Goal: Task Accomplishment & Management: Complete application form

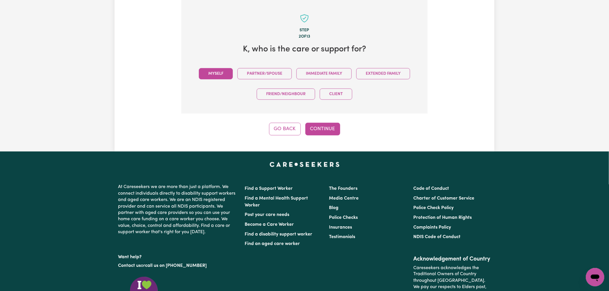
click at [223, 75] on button "Myself" at bounding box center [216, 73] width 34 height 11
click at [328, 131] on button "Continue" at bounding box center [322, 129] width 35 height 13
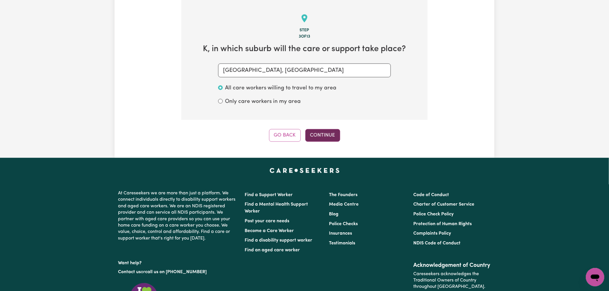
click at [330, 133] on button "Continue" at bounding box center [322, 135] width 35 height 13
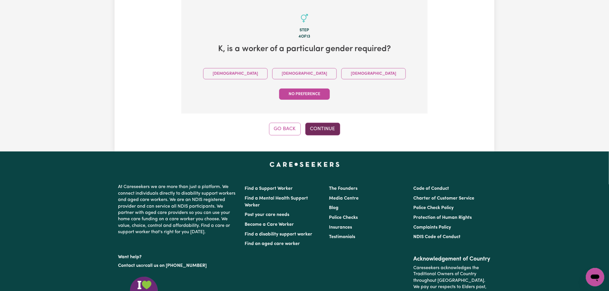
click at [325, 123] on button "Continue" at bounding box center [322, 129] width 35 height 13
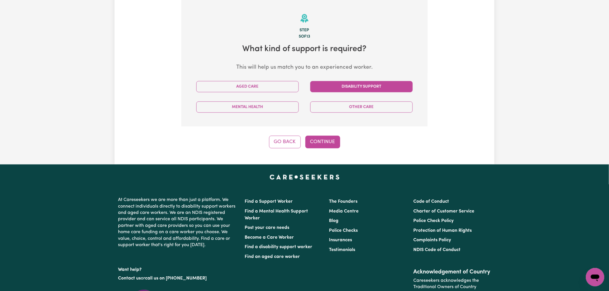
click at [363, 85] on button "Disability Support" at bounding box center [361, 86] width 102 height 11
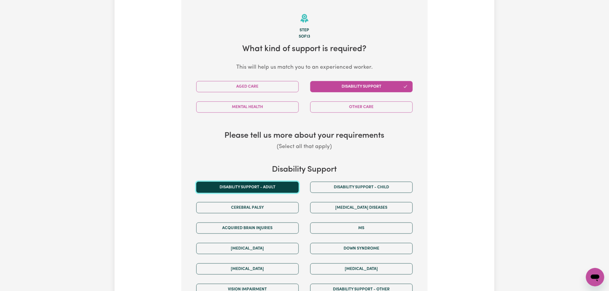
click at [280, 188] on button "Disability support - Adult" at bounding box center [247, 187] width 102 height 11
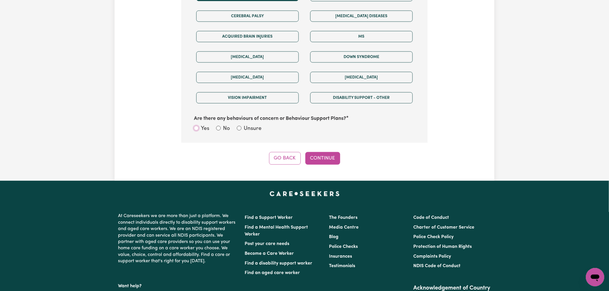
click at [198, 130] on input "Yes" at bounding box center [196, 128] width 5 height 5
radio input "true"
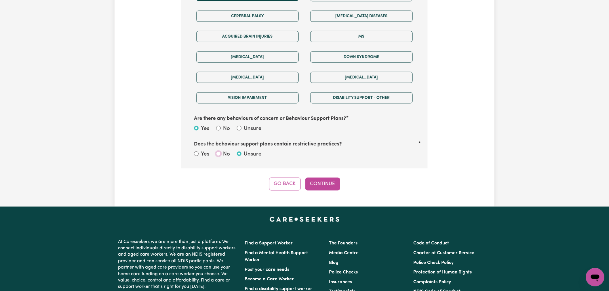
click at [219, 154] on input "No" at bounding box center [218, 154] width 5 height 5
radio input "true"
click at [320, 182] on button "Continue" at bounding box center [322, 184] width 35 height 13
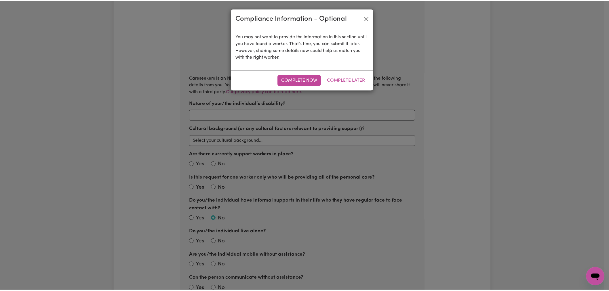
scroll to position [181, 0]
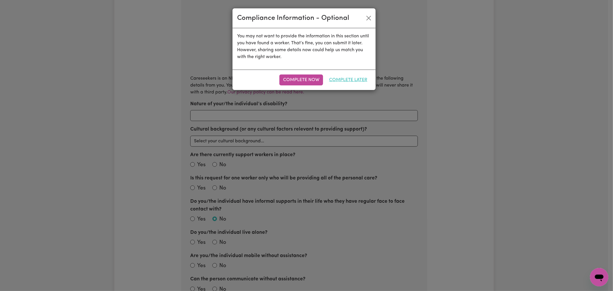
click at [346, 78] on button "Complete Later" at bounding box center [349, 79] width 46 height 11
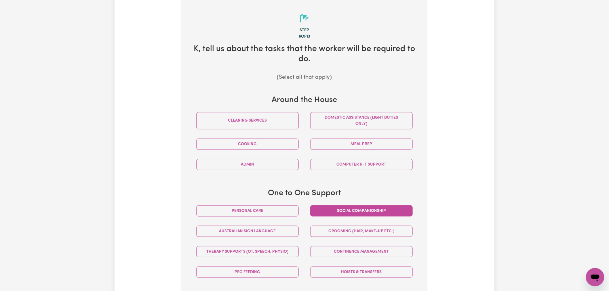
click at [370, 210] on button "Social companionship" at bounding box center [361, 210] width 102 height 11
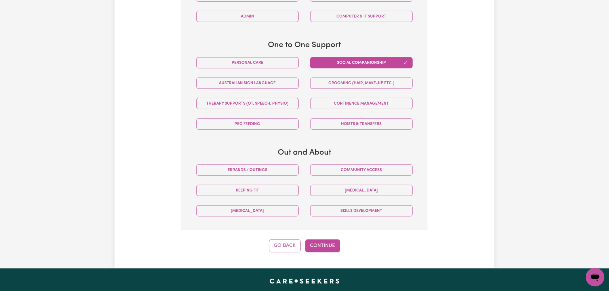
scroll to position [341, 0]
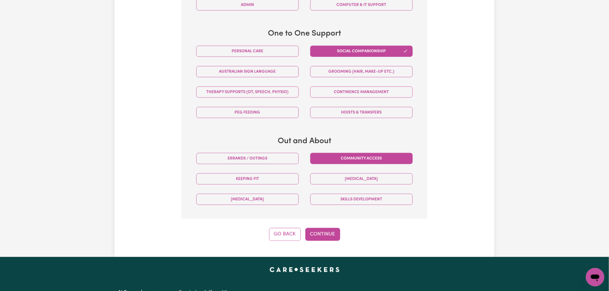
click at [353, 160] on button "Community access" at bounding box center [361, 158] width 102 height 11
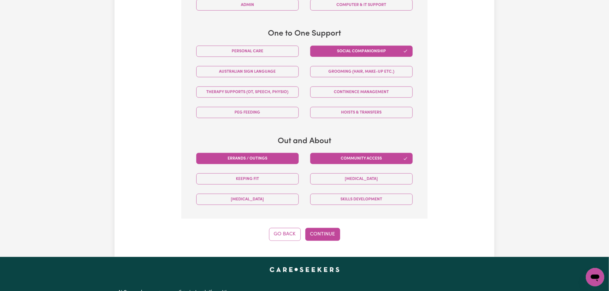
click at [228, 163] on button "Errands / Outings" at bounding box center [247, 158] width 102 height 11
click at [322, 238] on button "Continue" at bounding box center [322, 234] width 35 height 13
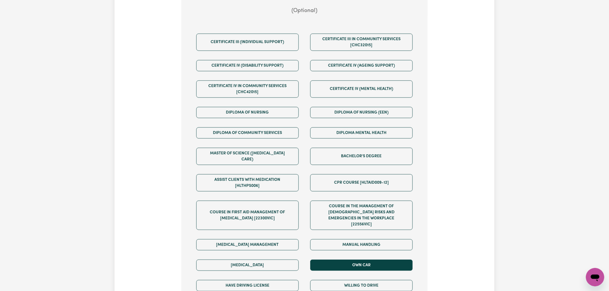
scroll to position [309, 0]
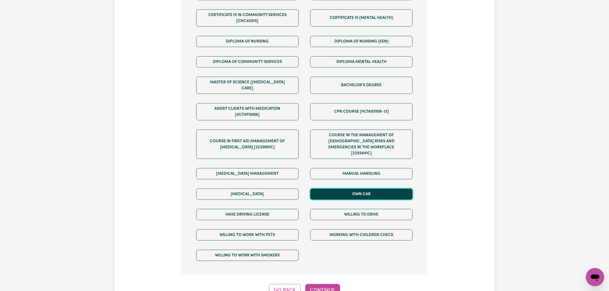
click at [354, 189] on button "Own Car" at bounding box center [361, 194] width 102 height 11
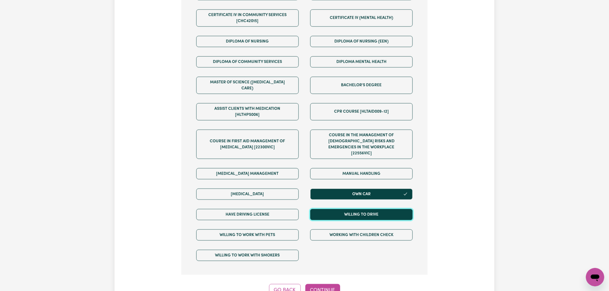
click at [352, 209] on button "Willing to drive" at bounding box center [361, 214] width 102 height 11
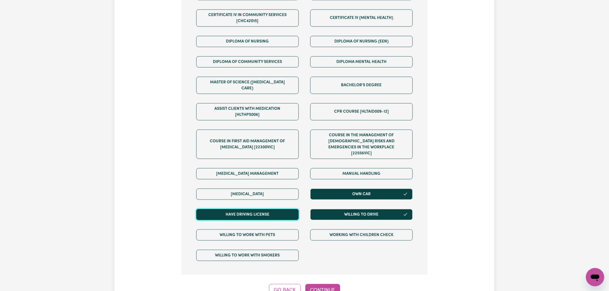
click at [279, 209] on button "Have driving license" at bounding box center [247, 214] width 102 height 11
click at [328, 284] on button "Continue" at bounding box center [322, 290] width 35 height 13
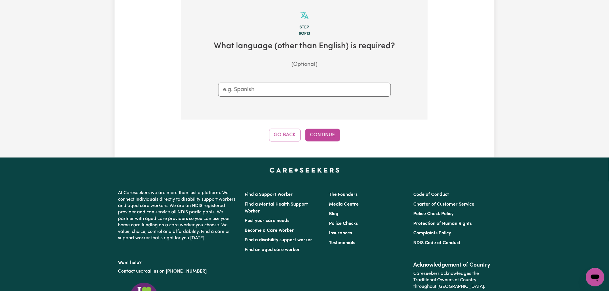
scroll to position [181, 0]
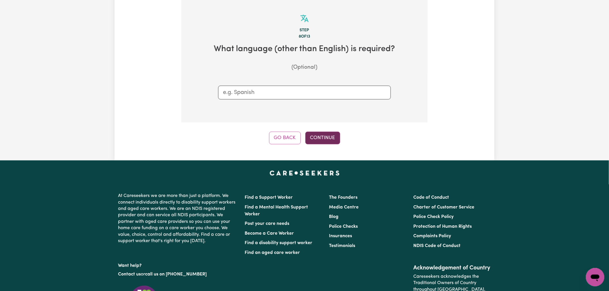
click at [323, 134] on button "Continue" at bounding box center [322, 138] width 35 height 13
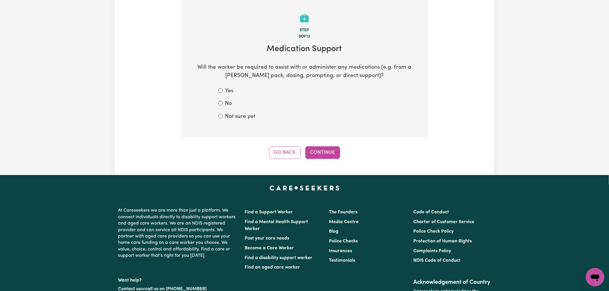
click at [223, 106] on div "No" at bounding box center [304, 104] width 173 height 8
click at [221, 104] on input "No" at bounding box center [220, 103] width 5 height 5
radio input "true"
click at [320, 157] on button "Continue" at bounding box center [322, 152] width 35 height 13
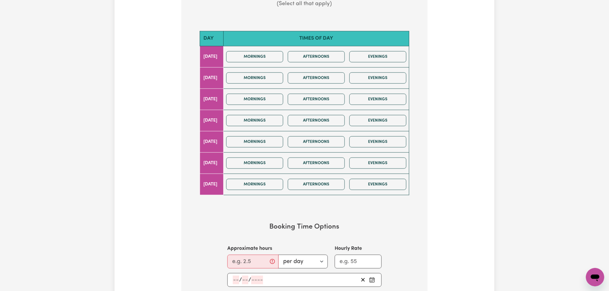
scroll to position [255, 0]
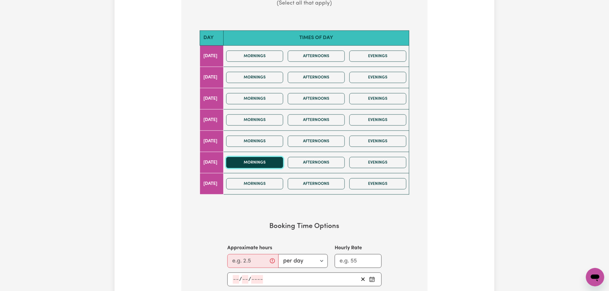
click at [283, 161] on button "Mornings" at bounding box center [254, 162] width 57 height 11
click at [322, 158] on button "Afternoons" at bounding box center [316, 162] width 57 height 11
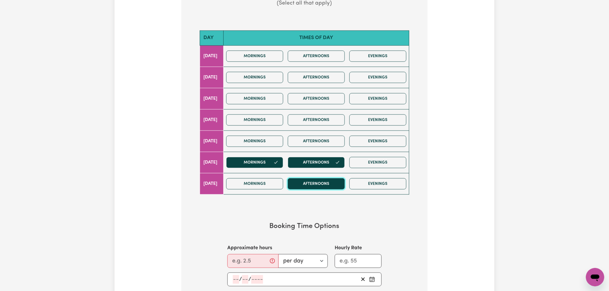
drag, startPoint x: 315, startPoint y: 183, endPoint x: 298, endPoint y: 183, distance: 17.3
click at [315, 183] on button "Afternoons" at bounding box center [316, 183] width 57 height 11
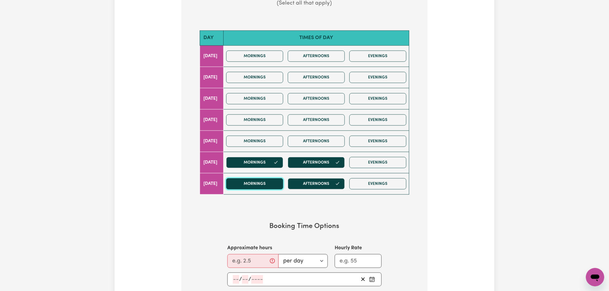
click at [264, 183] on button "Mornings" at bounding box center [254, 183] width 57 height 11
click at [248, 257] on input "Approximate hours" at bounding box center [252, 261] width 51 height 14
type input "6"
click at [349, 262] on input "Hourly Rate" at bounding box center [357, 261] width 47 height 14
type input "63"
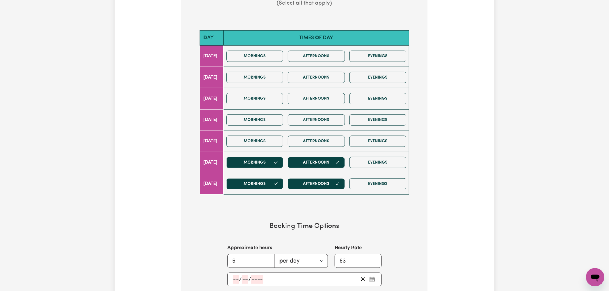
click at [370, 278] on icon "Pick an approximate start date" at bounding box center [372, 278] width 5 height 0
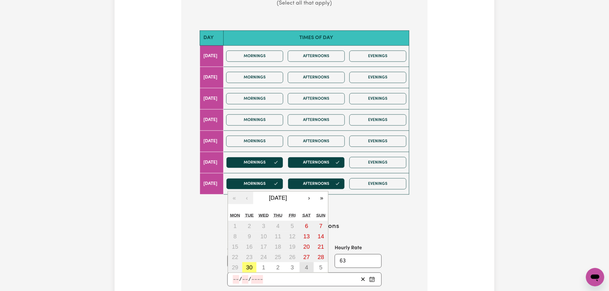
click at [306, 268] on abbr "4" at bounding box center [306, 267] width 3 height 6
type input "[DATE]"
type input "4"
type input "10"
type input "2025"
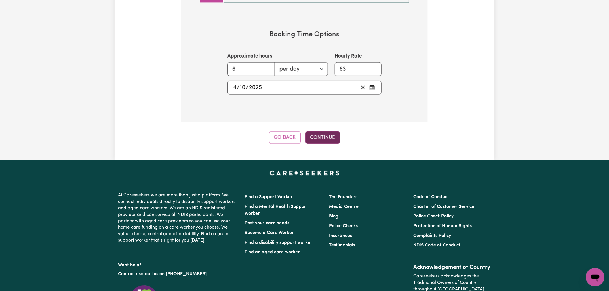
click at [330, 137] on button "Continue" at bounding box center [322, 137] width 35 height 13
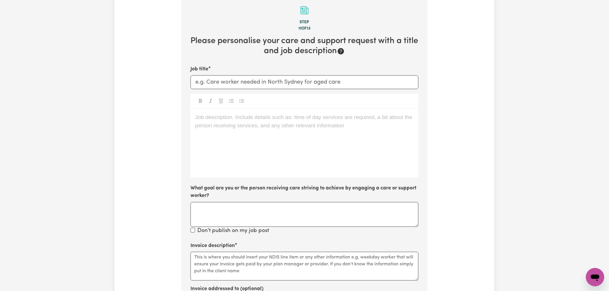
scroll to position [181, 0]
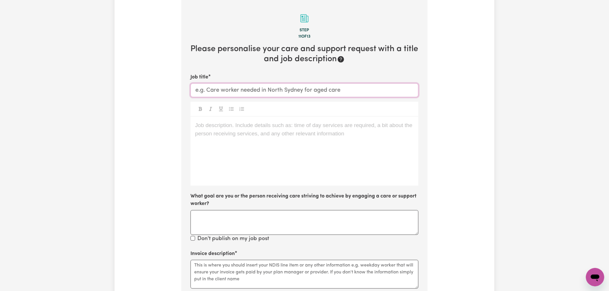
click at [265, 90] on input "Job title" at bounding box center [304, 90] width 228 height 14
click at [258, 133] on div "Job description. Include details such as: time of day services are required, a …" at bounding box center [304, 151] width 228 height 69
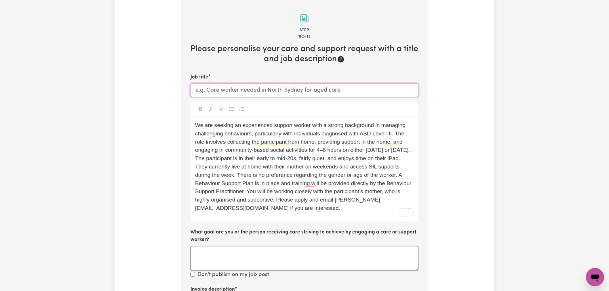
click at [288, 90] on input "Job title" at bounding box center [304, 90] width 228 height 14
paste input "Seeking Experienced Support Worker – Behaviour Support, Community & Home"
type input "Seeking Experienced Support Worker – Behaviour Support, Community & Home"
drag, startPoint x: 351, startPoint y: 135, endPoint x: 326, endPoint y: 135, distance: 25.6
click at [326, 135] on span "We are seeking an experienced support worker with a strong background in managi…" at bounding box center [304, 166] width 218 height 89
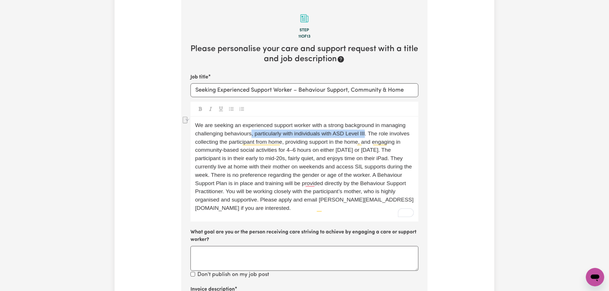
drag, startPoint x: 368, startPoint y: 133, endPoint x: 251, endPoint y: 133, distance: 117.1
click at [251, 133] on span "We are seeking an experienced support worker with a strong background in managi…" at bounding box center [304, 166] width 218 height 89
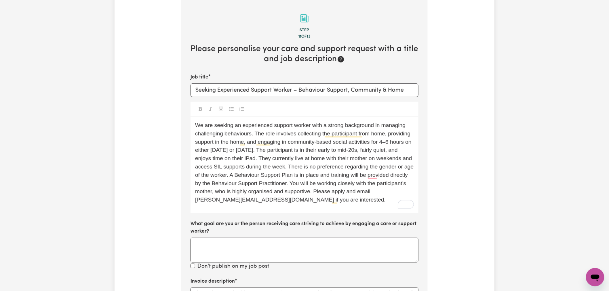
click at [220, 140] on span "We are seeking an experienced support worker with a strong background in managi…" at bounding box center [305, 162] width 220 height 81
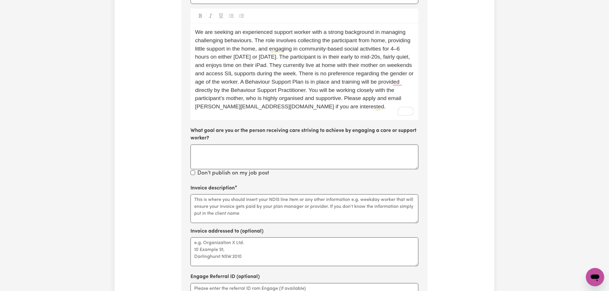
scroll to position [309, 0]
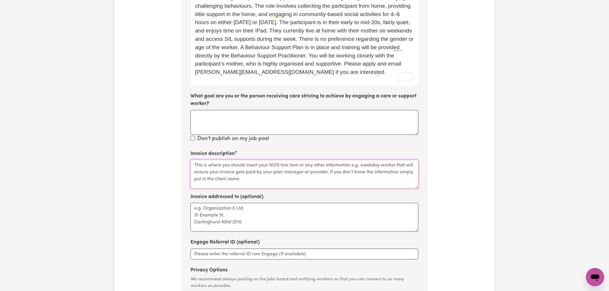
click at [230, 172] on textarea "Invoice description" at bounding box center [304, 174] width 228 height 29
paste textarea "04_105_0125_6_1"
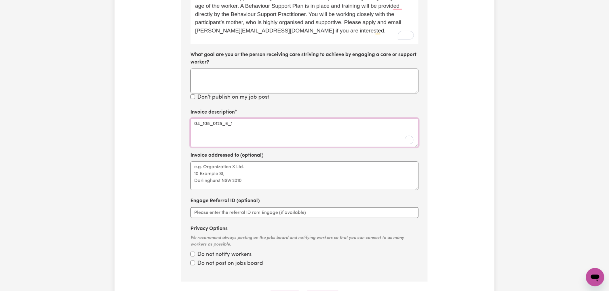
scroll to position [405, 0]
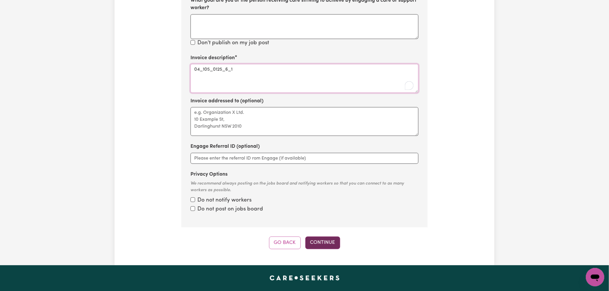
type textarea "04_105_0125_6_1"
click at [329, 248] on button "Continue" at bounding box center [322, 243] width 35 height 13
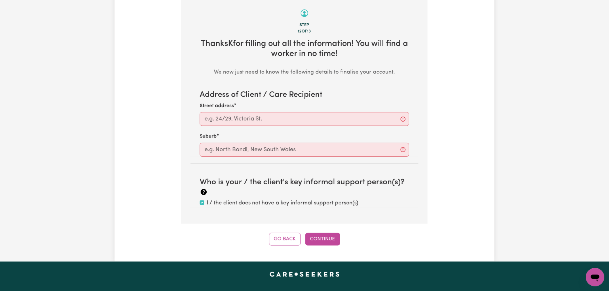
scroll to position [181, 0]
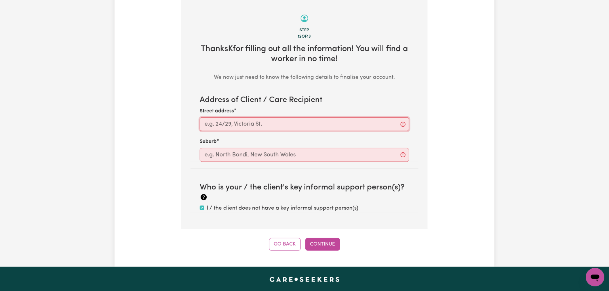
click at [283, 122] on input "Street address" at bounding box center [304, 124] width 209 height 14
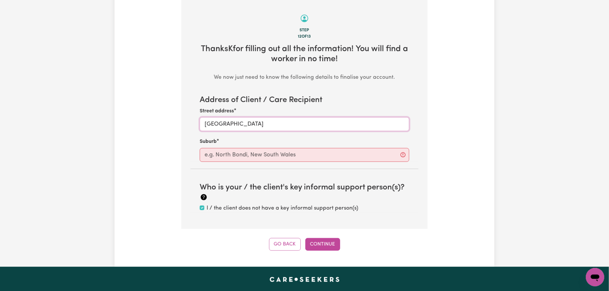
type input "[GEOGRAPHIC_DATA]"
type input "q"
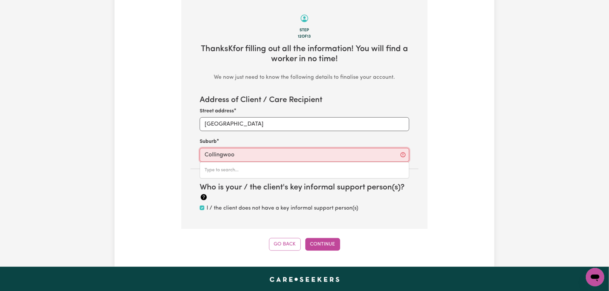
type input "Collingwood"
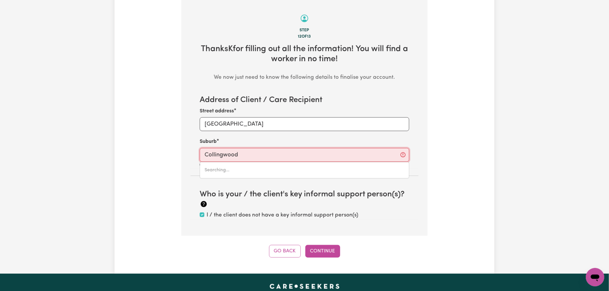
type input "[GEOGRAPHIC_DATA], [GEOGRAPHIC_DATA], 2850"
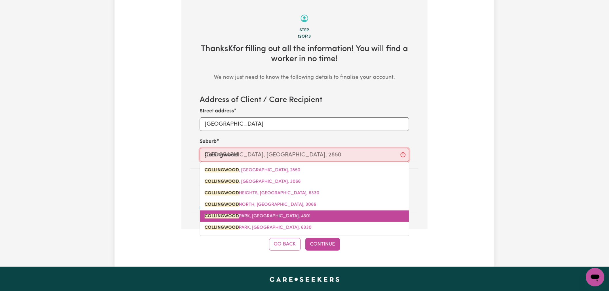
click at [303, 214] on link "[GEOGRAPHIC_DATA], [GEOGRAPHIC_DATA], 4301" at bounding box center [304, 217] width 209 height 12
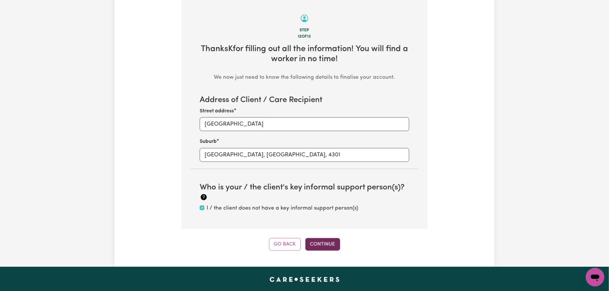
click at [310, 248] on button "Continue" at bounding box center [322, 244] width 35 height 13
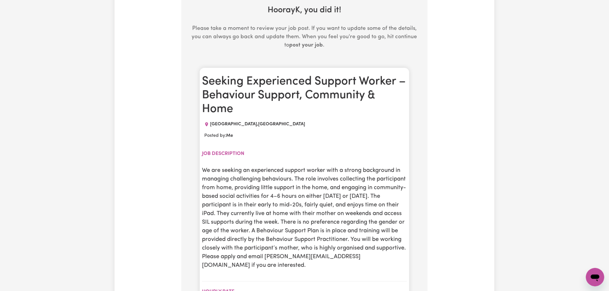
scroll to position [277, 0]
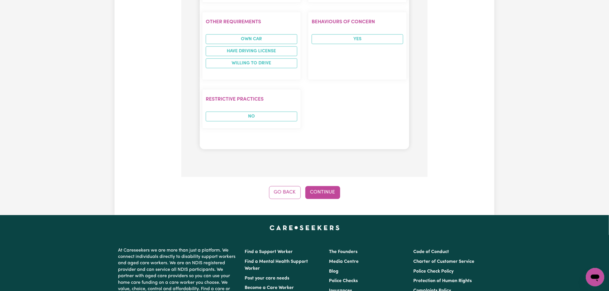
click at [330, 188] on button "Continue" at bounding box center [322, 192] width 35 height 13
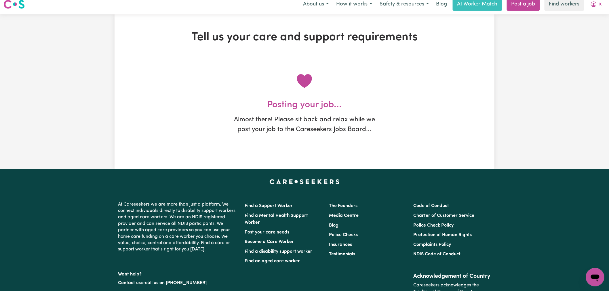
scroll to position [0, 0]
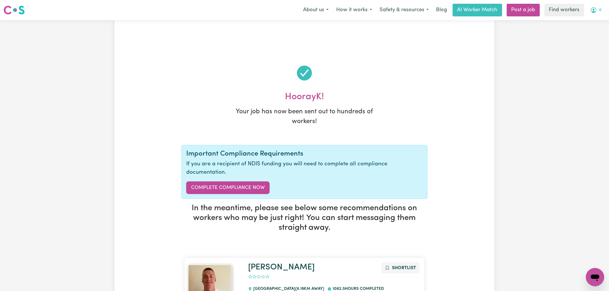
click at [599, 7] on span "K" at bounding box center [600, 10] width 2 height 6
click at [586, 34] on link "Logout" at bounding box center [581, 33] width 45 height 11
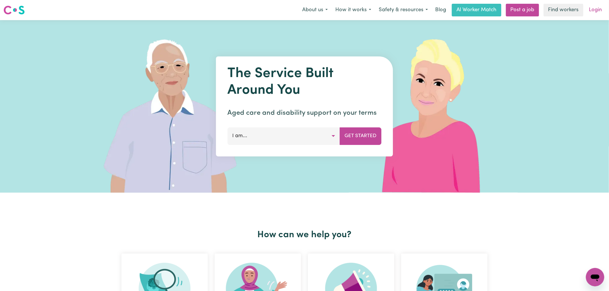
click at [599, 12] on link "Login" at bounding box center [595, 10] width 20 height 13
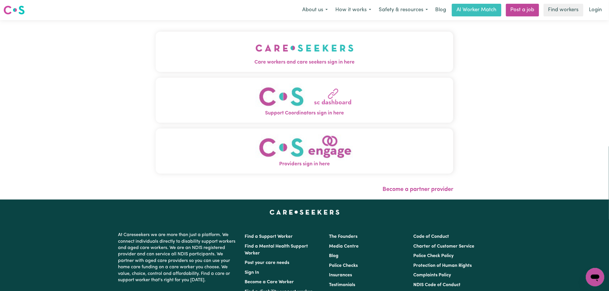
click at [280, 43] on button "Care workers and care seekers sign in here" at bounding box center [304, 52] width 297 height 40
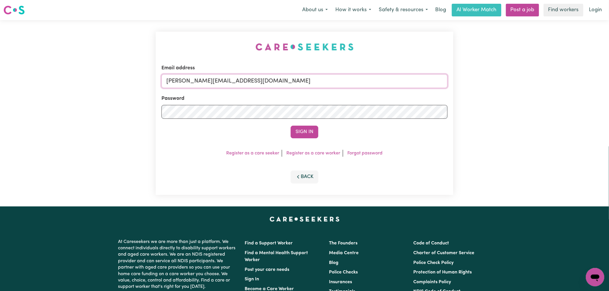
click at [297, 80] on input "[PERSON_NAME][EMAIL_ADDRESS][DOMAIN_NAME]" at bounding box center [304, 81] width 286 height 14
drag, startPoint x: 274, startPoint y: 83, endPoint x: 203, endPoint y: 82, distance: 71.0
click at [195, 83] on input "[EMAIL_ADDRESS][DOMAIN_NAME]" at bounding box center [304, 81] width 286 height 14
drag, startPoint x: 376, startPoint y: 81, endPoint x: 287, endPoint y: 81, distance: 88.9
click at [287, 81] on input "superuser~DeniseMCA@careseekers.com.auDeniseMCA@[DOMAIN_NAME]" at bounding box center [304, 81] width 286 height 14
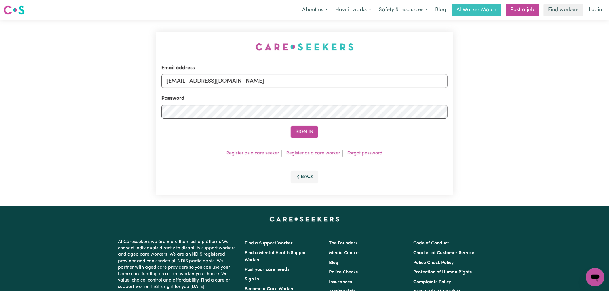
type input "[EMAIL_ADDRESS][DOMAIN_NAME]"
click at [290, 126] on button "Sign In" at bounding box center [304, 132] width 28 height 13
